Goal: Task Accomplishment & Management: Manage account settings

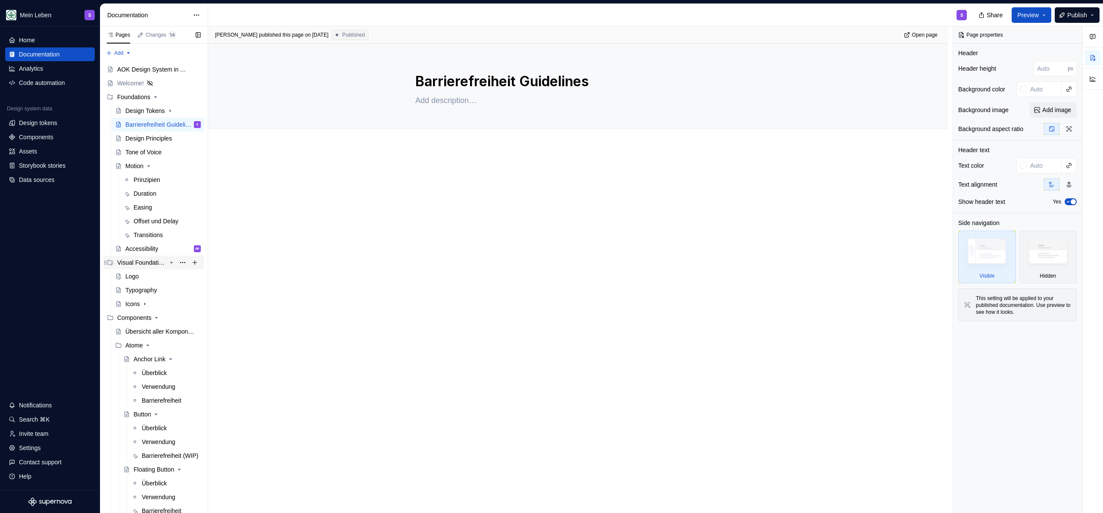
click at [135, 264] on div "Visual Foundations" at bounding box center [141, 262] width 49 height 9
click at [134, 265] on div "Visual Foundations" at bounding box center [141, 262] width 49 height 9
click at [137, 302] on div "Icons" at bounding box center [132, 303] width 14 height 9
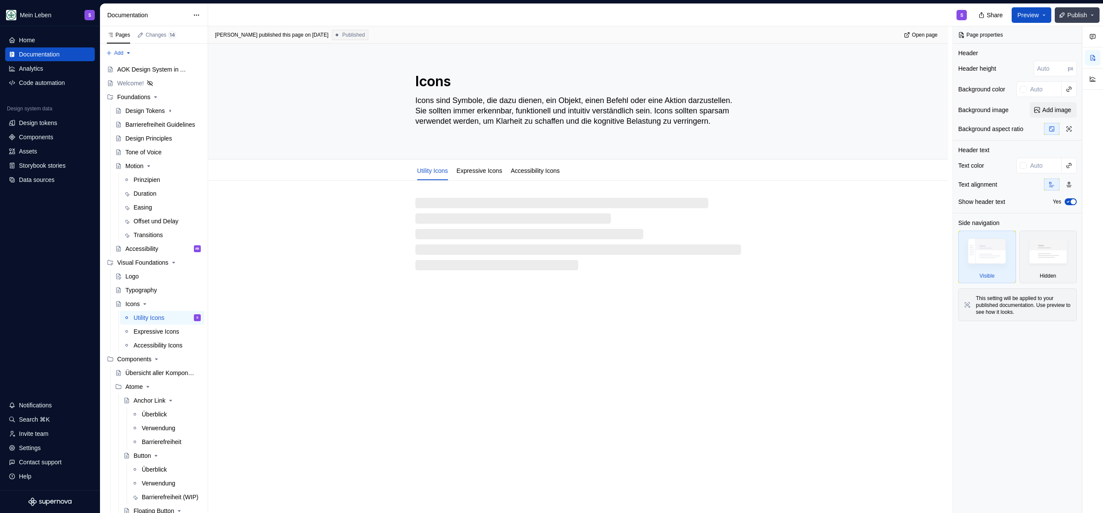
click at [1082, 20] on button "Publish" at bounding box center [1077, 15] width 45 height 16
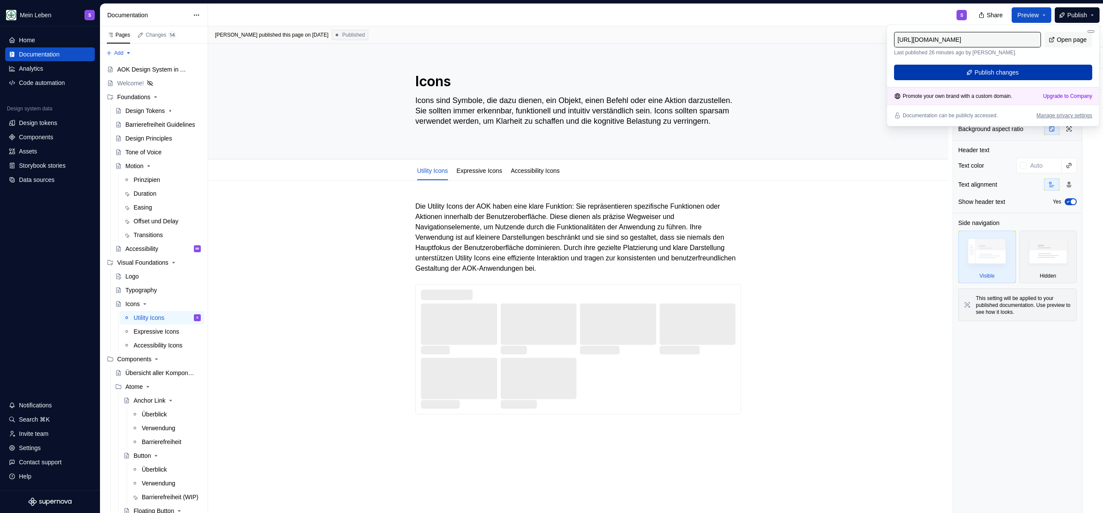
click at [1029, 70] on button "Publish changes" at bounding box center [993, 73] width 198 height 16
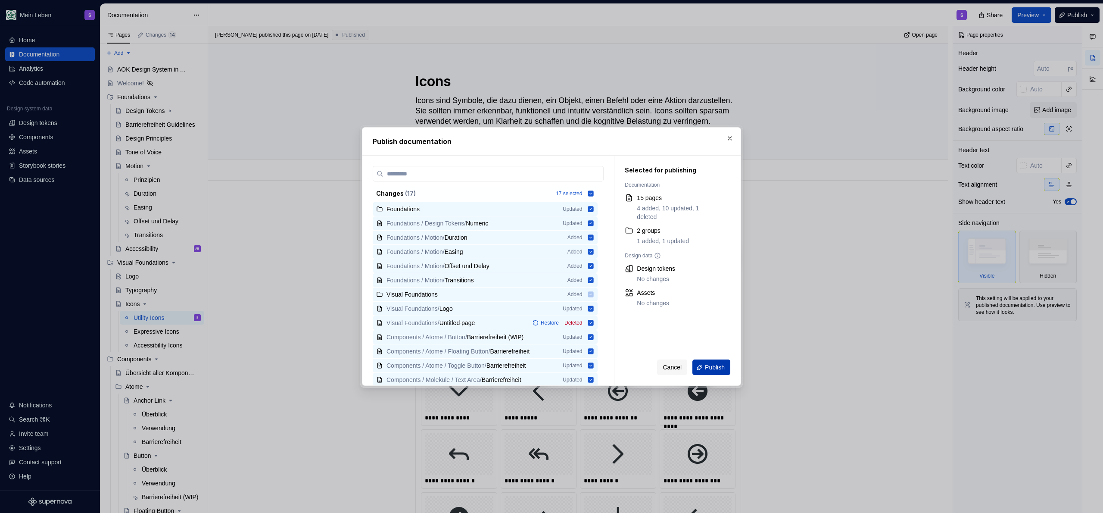
click at [707, 364] on span "Publish" at bounding box center [715, 367] width 20 height 9
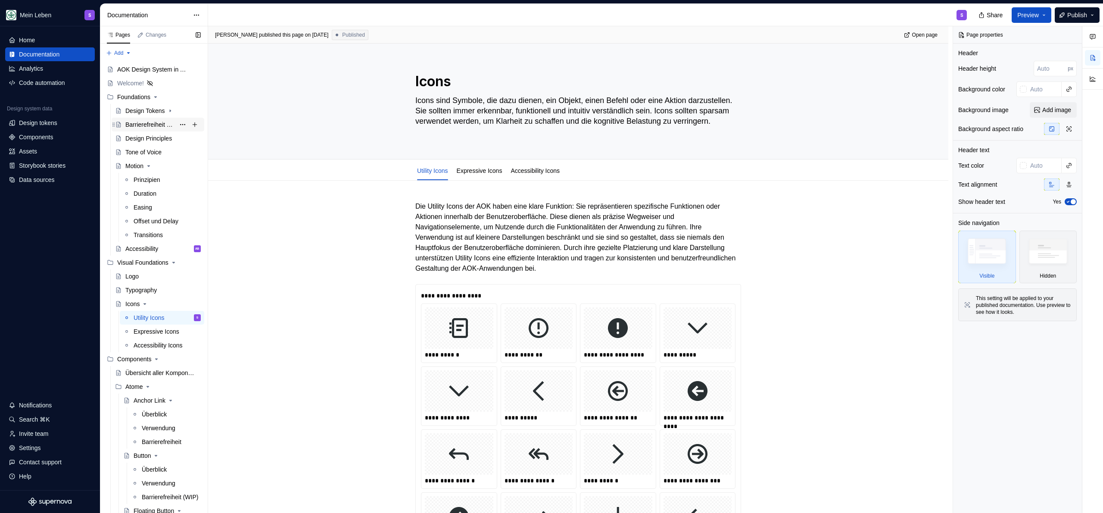
click at [149, 120] on div "Barrierefreiheit Guidelines" at bounding box center [150, 124] width 50 height 9
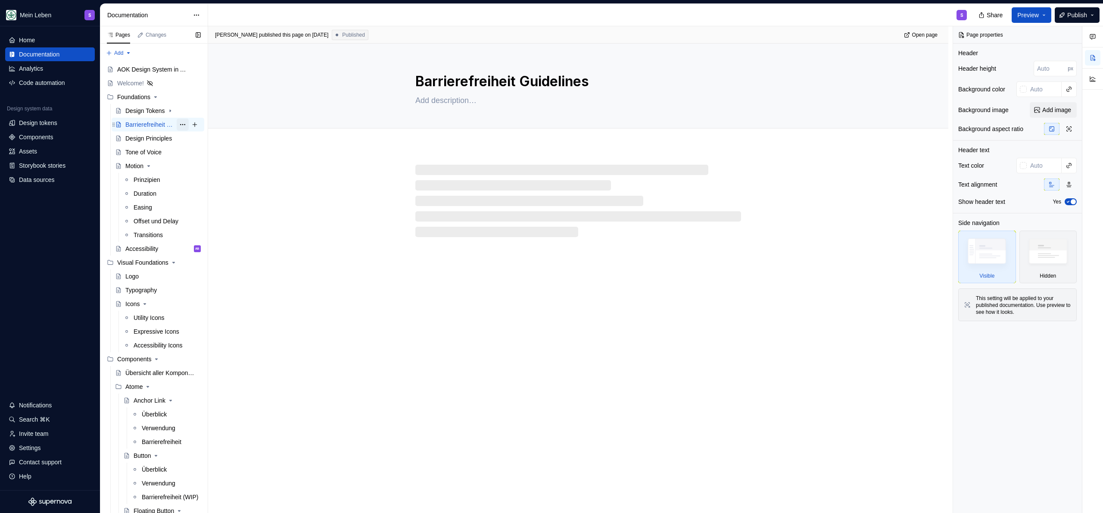
click at [177, 124] on button "Page tree" at bounding box center [183, 124] width 12 height 12
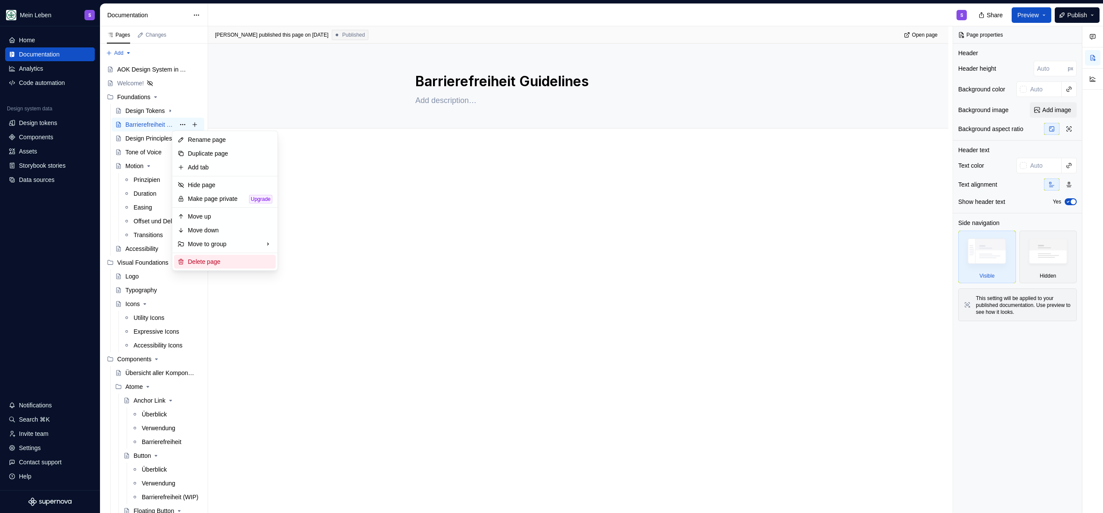
click at [209, 261] on div "Delete page" at bounding box center [230, 261] width 84 height 9
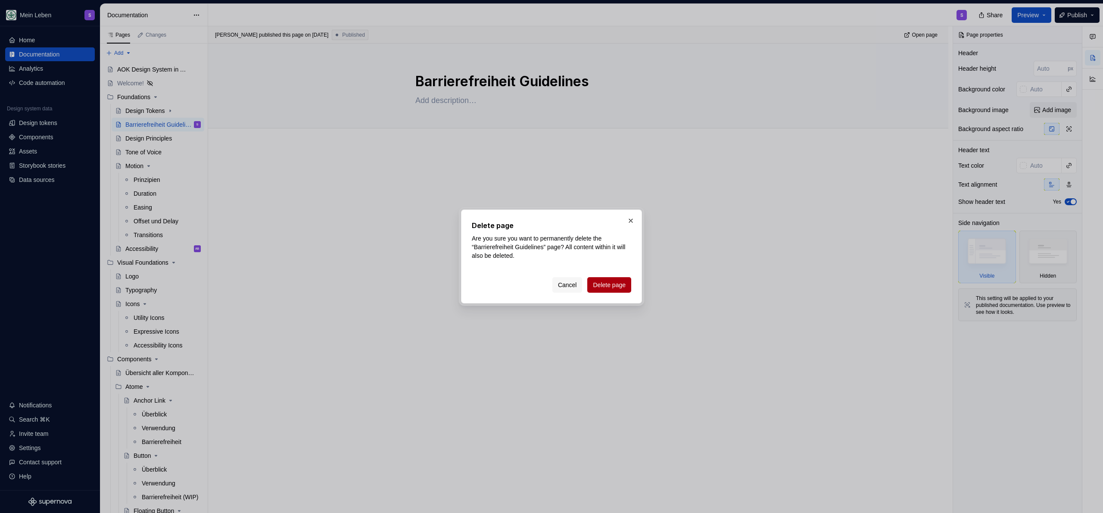
click at [600, 284] on span "Delete page" at bounding box center [609, 284] width 33 height 9
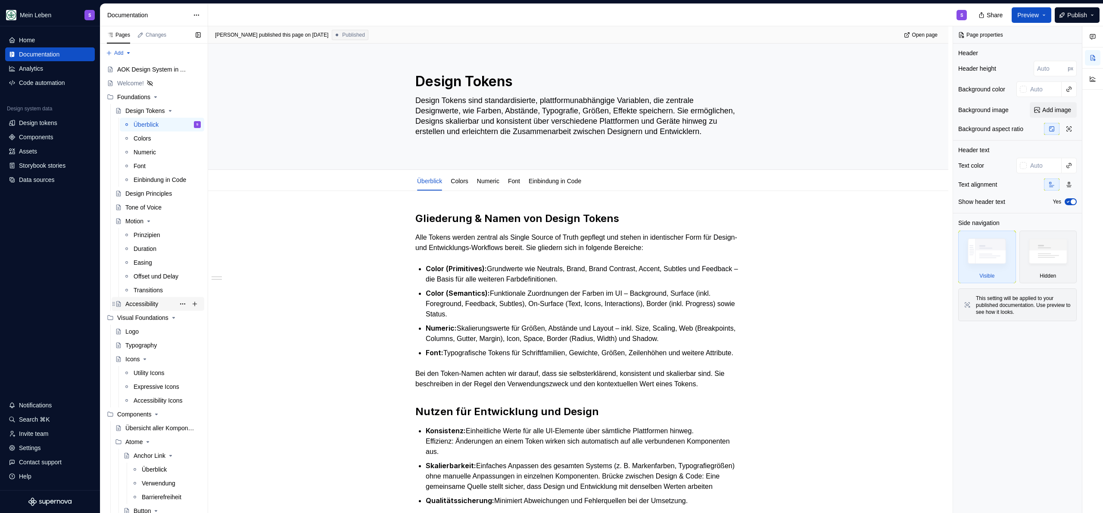
click at [137, 301] on div "Accessibility" at bounding box center [141, 303] width 33 height 9
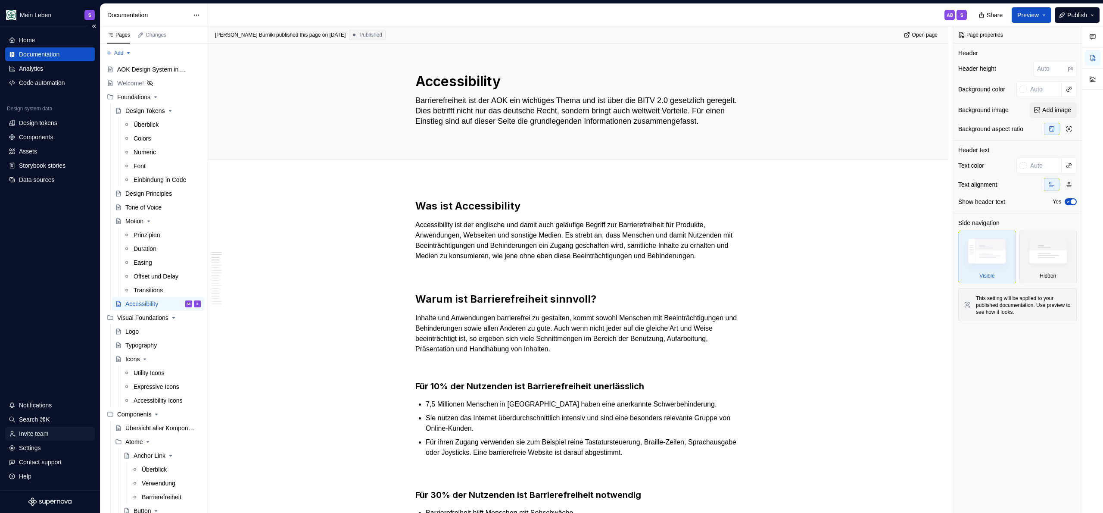
click at [37, 428] on div "Invite team" at bounding box center [50, 433] width 90 height 14
type textarea "*"
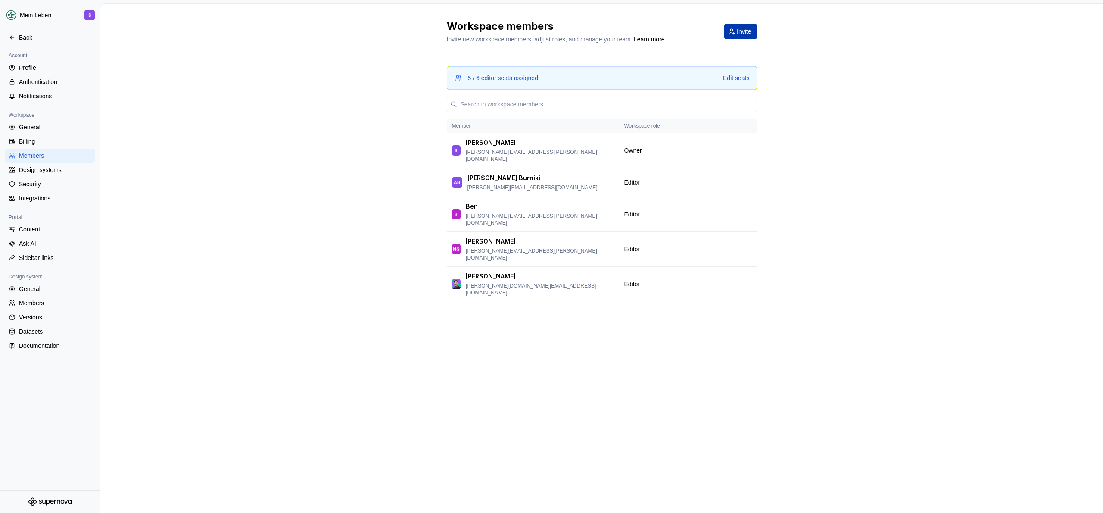
click at [742, 34] on span "Invite" at bounding box center [744, 31] width 14 height 9
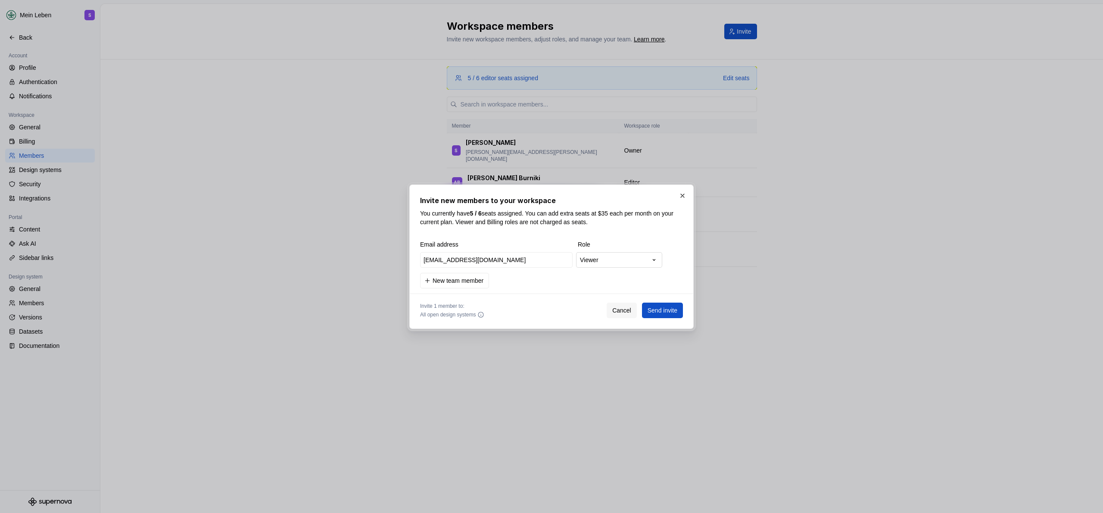
type input "[EMAIL_ADDRESS][DOMAIN_NAME]"
click at [615, 259] on div "**********" at bounding box center [551, 256] width 1103 height 513
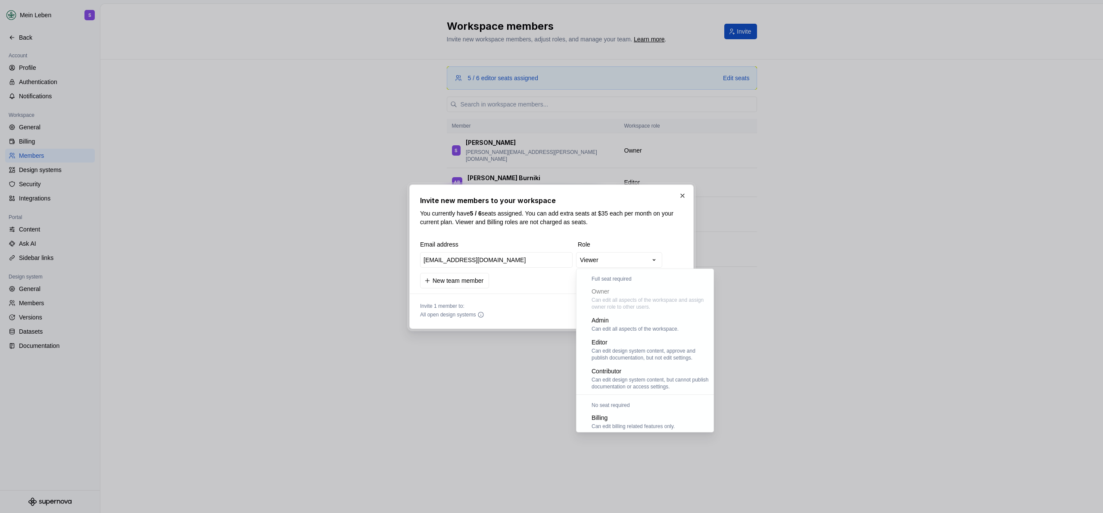
scroll to position [24, 0]
select select "*******"
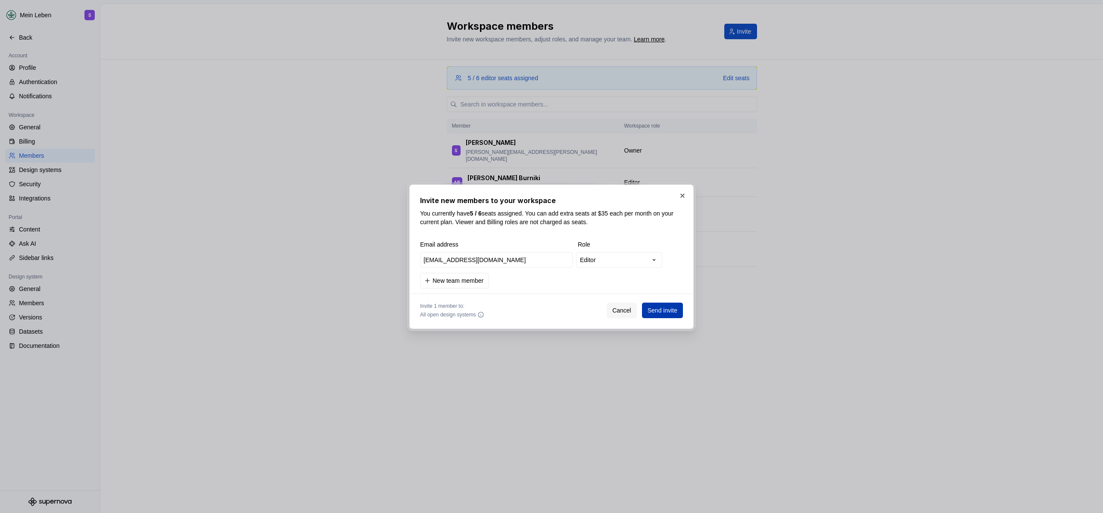
click at [665, 312] on span "Send invite" at bounding box center [662, 310] width 30 height 9
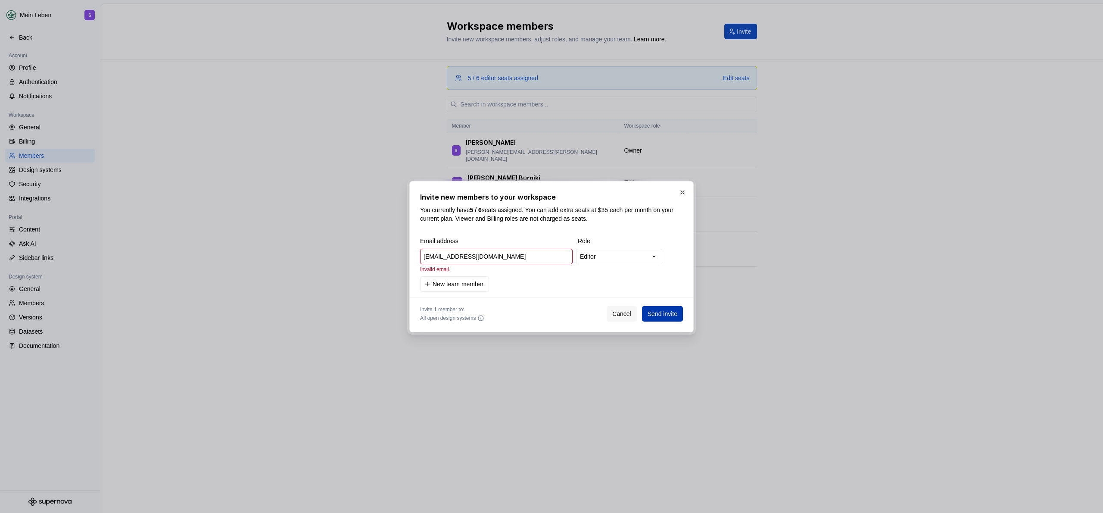
click at [657, 311] on span "Send invite" at bounding box center [662, 313] width 30 height 9
click at [513, 258] on input "[EMAIL_ADDRESS][DOMAIN_NAME]" at bounding box center [496, 257] width 152 height 16
click at [515, 252] on input "[EMAIL_ADDRESS][DOMAIN_NAME]" at bounding box center [496, 257] width 152 height 16
click at [520, 236] on div "**********" at bounding box center [551, 257] width 263 height 130
click at [515, 258] on input "[EMAIL_ADDRESS][DOMAIN_NAME]" at bounding box center [496, 257] width 152 height 16
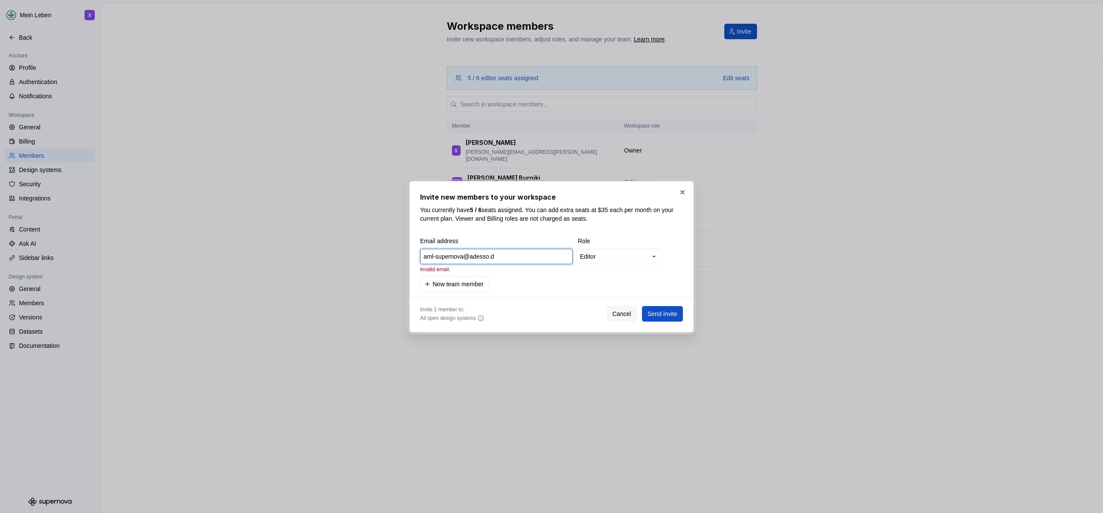
type input "[EMAIL_ADDRESS][DOMAIN_NAME]"
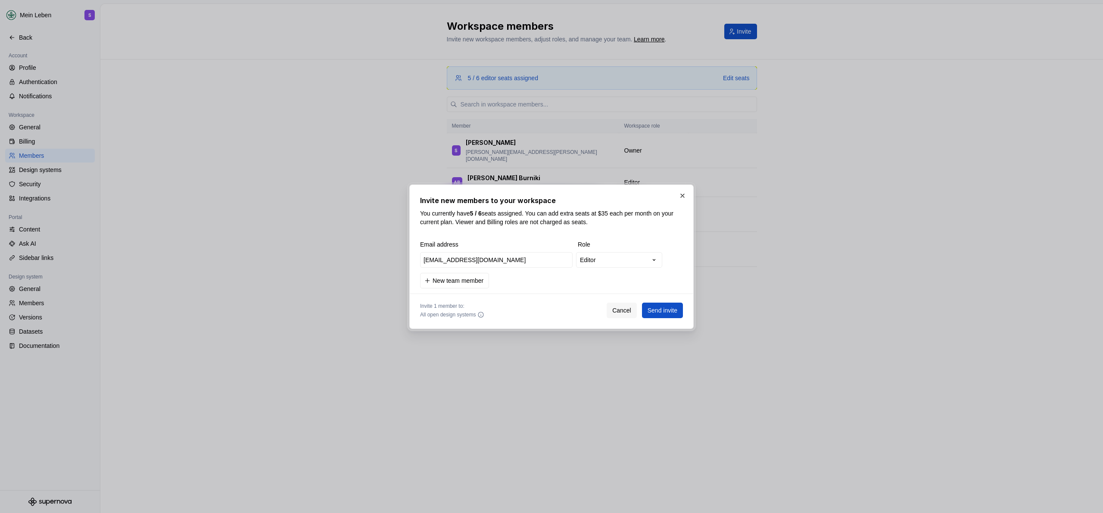
click at [598, 282] on div "**********" at bounding box center [551, 264] width 263 height 48
click at [669, 308] on span "Send invite" at bounding box center [662, 310] width 30 height 9
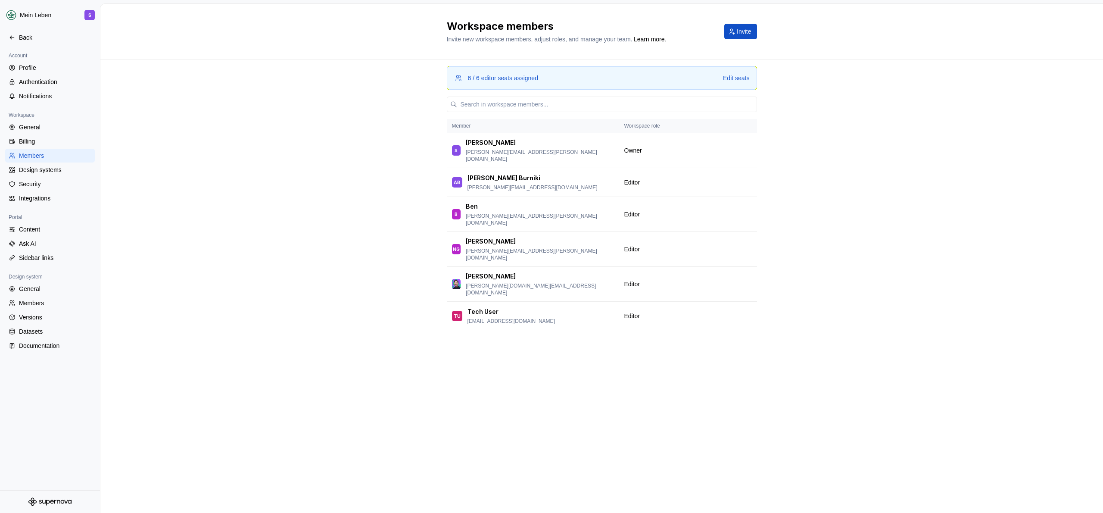
click at [330, 230] on div "6 / 6 editor seats assigned Edit seats Member Workspace role S [PERSON_NAME] [P…" at bounding box center [601, 285] width 1002 height 453
click at [279, 132] on div "6 / 6 editor seats assigned Edit seats Member Workspace role S [PERSON_NAME] [P…" at bounding box center [601, 285] width 1002 height 453
click at [375, 176] on div "6 / 6 editor seats assigned Edit seats Member Workspace role S [PERSON_NAME] [P…" at bounding box center [601, 285] width 1002 height 453
click at [48, 38] on div "Back" at bounding box center [55, 37] width 72 height 9
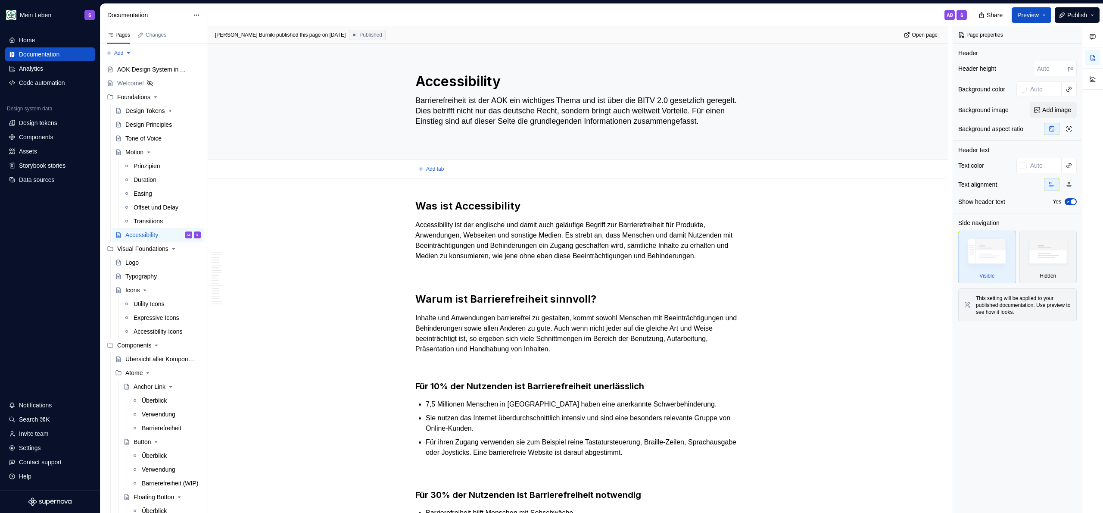
type textarea "*"
click at [39, 81] on div "Code automation" at bounding box center [42, 82] width 46 height 9
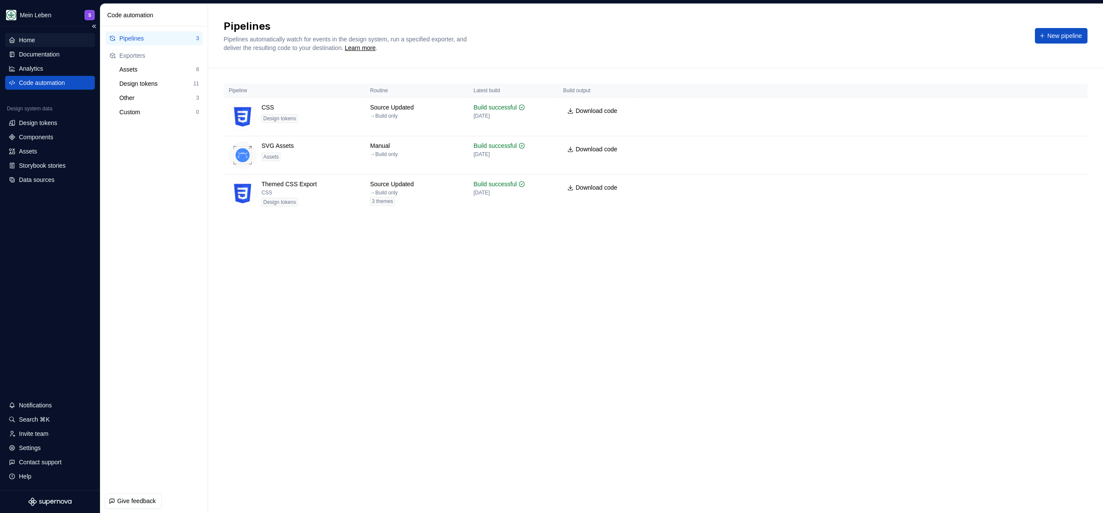
click at [28, 41] on div "Home" at bounding box center [27, 40] width 16 height 9
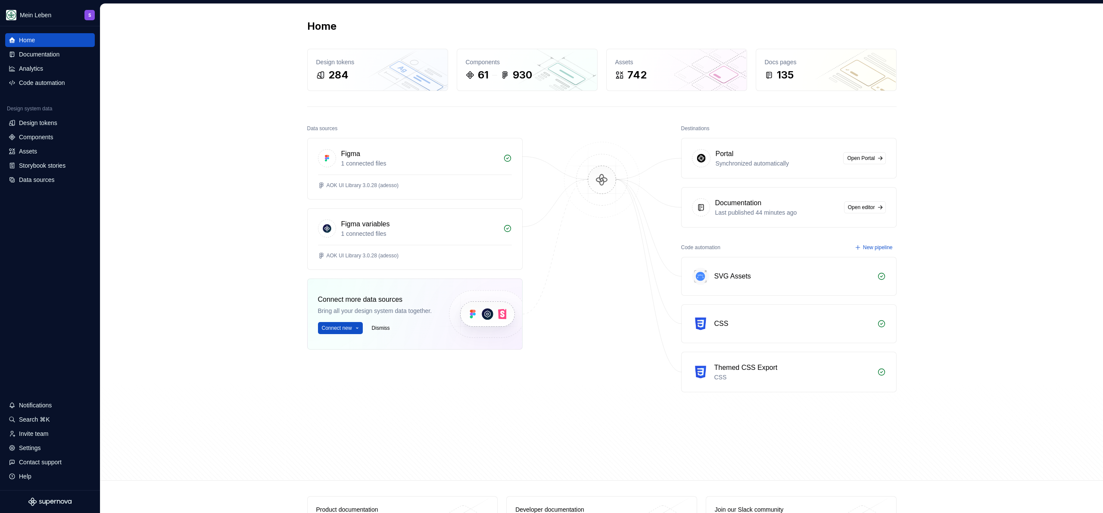
click at [181, 146] on div "Home Design tokens 284 Components 61 930 Assets 742 Docs pages 135 Data sources…" at bounding box center [601, 242] width 1002 height 476
click at [44, 437] on div "Invite team" at bounding box center [33, 433] width 29 height 9
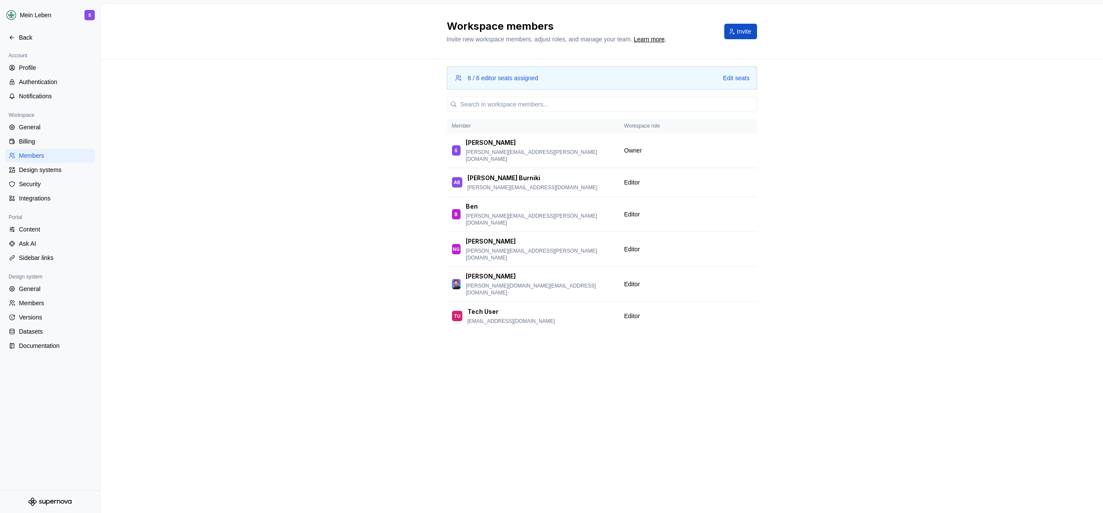
click at [385, 183] on div "6 / 6 editor seats assigned Edit seats Member Workspace role S [PERSON_NAME] [P…" at bounding box center [601, 285] width 1002 height 453
click at [743, 310] on button "button" at bounding box center [746, 316] width 12 height 12
click at [844, 260] on div "6 / 6 editor seats assigned Edit seats Member Workspace role S [PERSON_NAME] [P…" at bounding box center [601, 285] width 1002 height 453
click at [344, 216] on div "6 / 6 editor seats assigned Edit seats Member Workspace role S [PERSON_NAME] [P…" at bounding box center [601, 285] width 1002 height 453
click at [30, 34] on div "Back" at bounding box center [55, 37] width 72 height 9
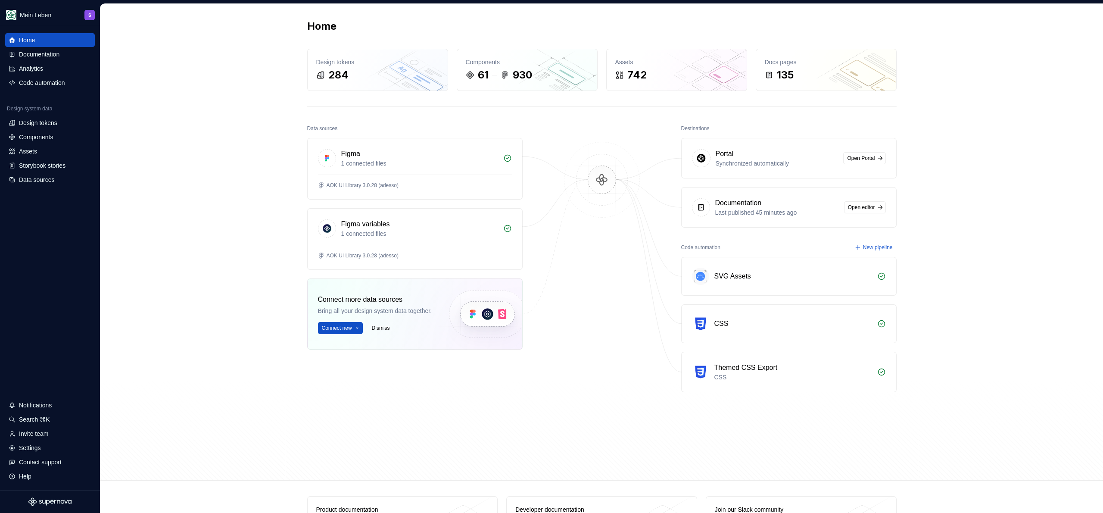
click at [186, 29] on div "Home Design tokens 284 Components 61 930 Assets 742 Docs pages 135 Data sources…" at bounding box center [601, 242] width 1002 height 476
click at [174, 100] on div "Home Design tokens 284 Components 61 930 Assets 742 Docs pages 135 Data sources…" at bounding box center [601, 242] width 1002 height 476
click at [166, 82] on div "Home Design tokens 284 Components 61 930 Assets 742 Docs pages 135 Data sources…" at bounding box center [601, 242] width 1002 height 476
